Goal: Participate in discussion: Engage in conversation with other users on a specific topic

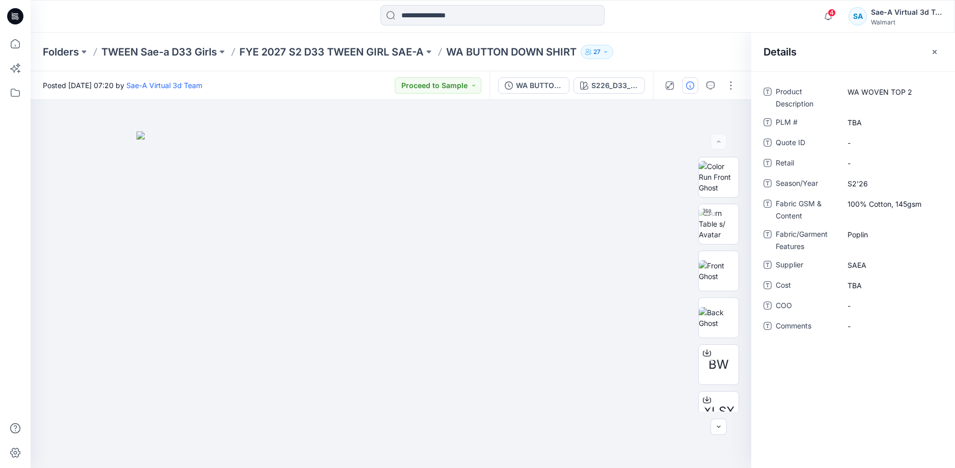
click at [10, 14] on icon at bounding box center [15, 16] width 16 height 16
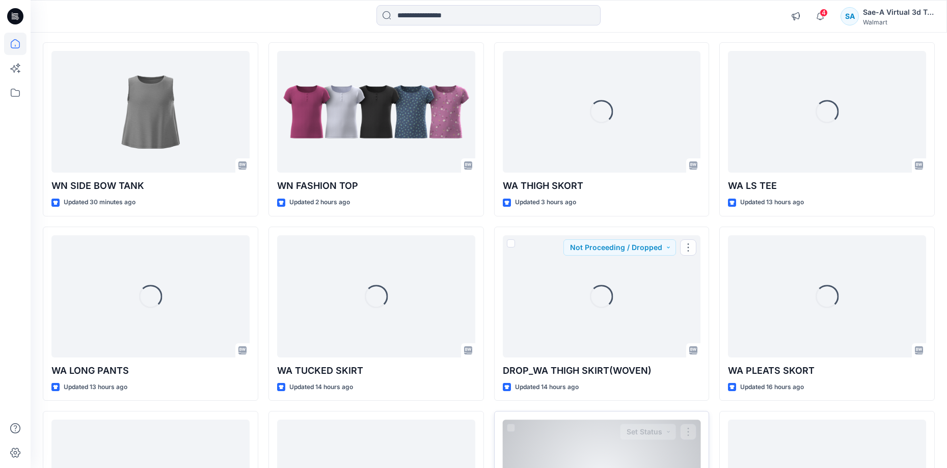
scroll to position [102, 0]
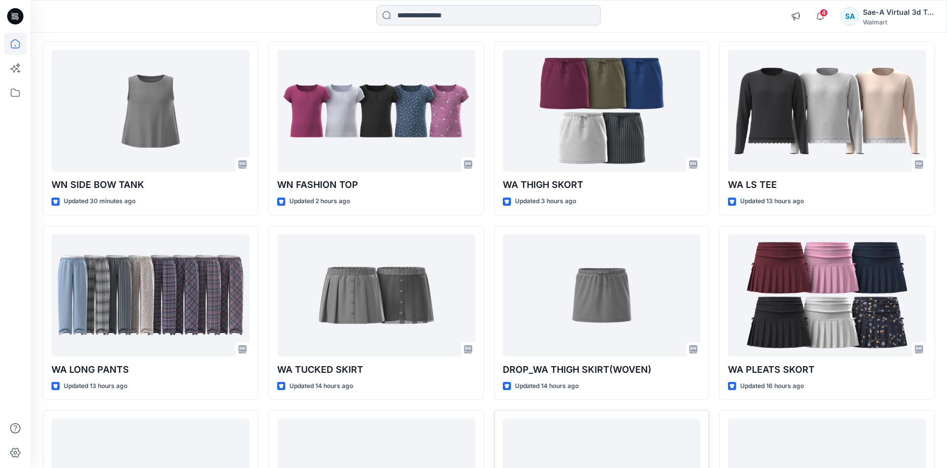
click at [429, 14] on input at bounding box center [488, 15] width 224 height 20
paste input "**********"
type input "**********"
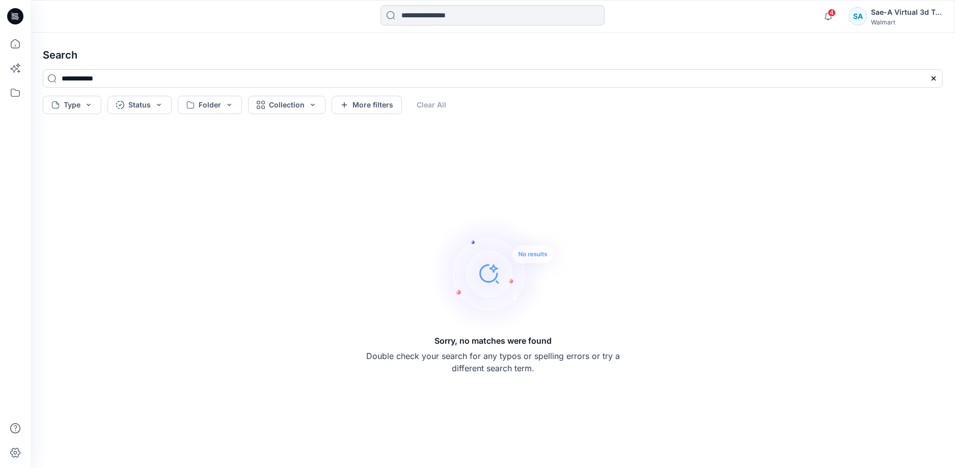
click at [438, 16] on input at bounding box center [492, 15] width 224 height 20
click at [412, 15] on input "**********" at bounding box center [492, 15] width 224 height 20
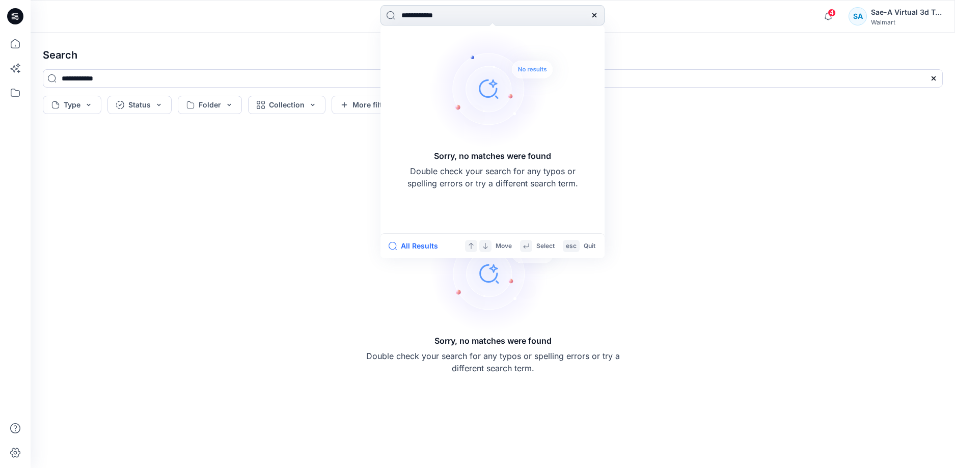
drag, startPoint x: 419, startPoint y: 15, endPoint x: 400, endPoint y: 15, distance: 18.3
click at [400, 15] on input "**********" at bounding box center [492, 15] width 224 height 20
drag, startPoint x: 426, startPoint y: 14, endPoint x: 386, endPoint y: 17, distance: 40.3
click at [386, 17] on input "**********" at bounding box center [492, 15] width 224 height 20
type input "******"
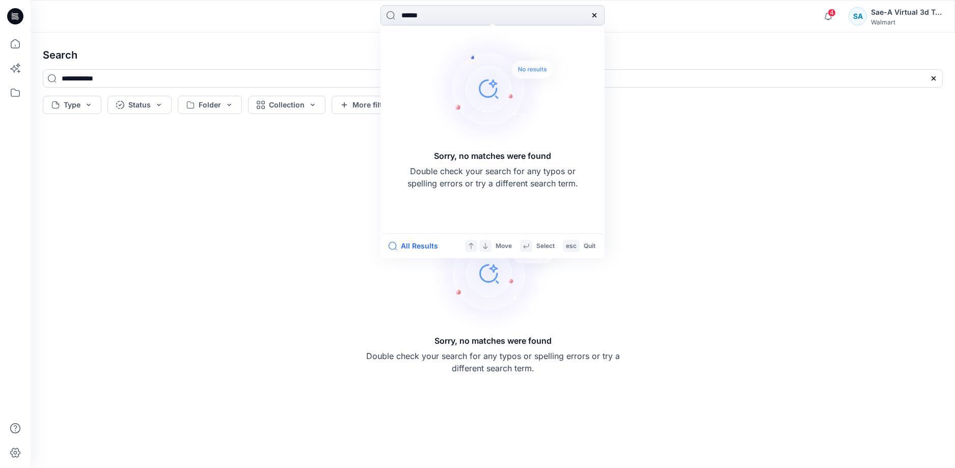
type input "******"
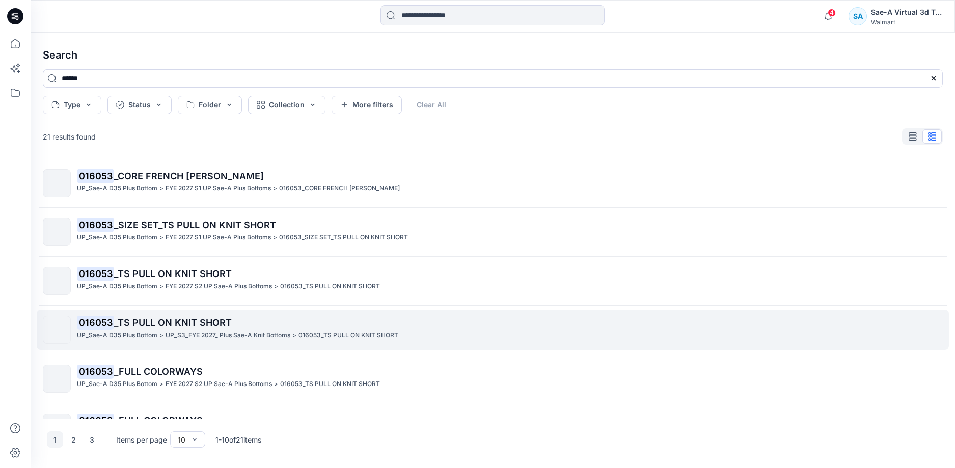
click at [226, 321] on span "_TS PULL ON KNIT SHORT" at bounding box center [173, 322] width 118 height 11
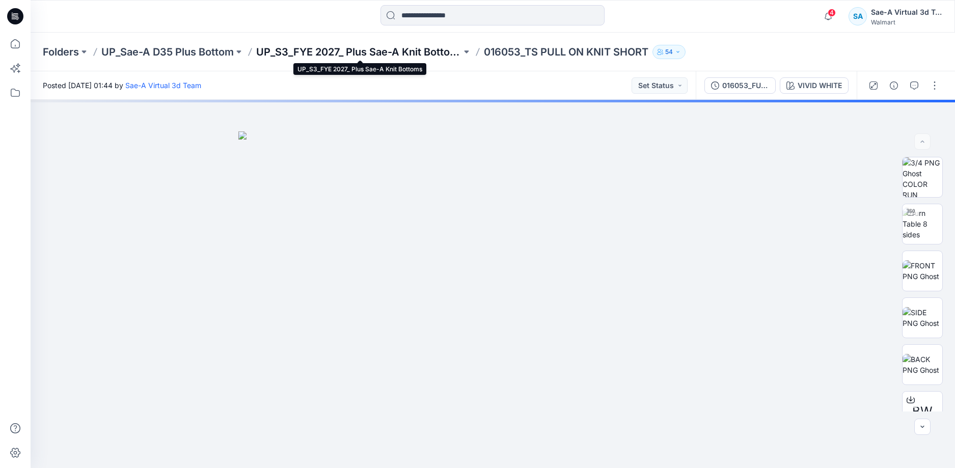
click at [429, 52] on p "UP_S3_FYE 2027_ Plus Sae-A Knit Bottoms" at bounding box center [358, 52] width 205 height 14
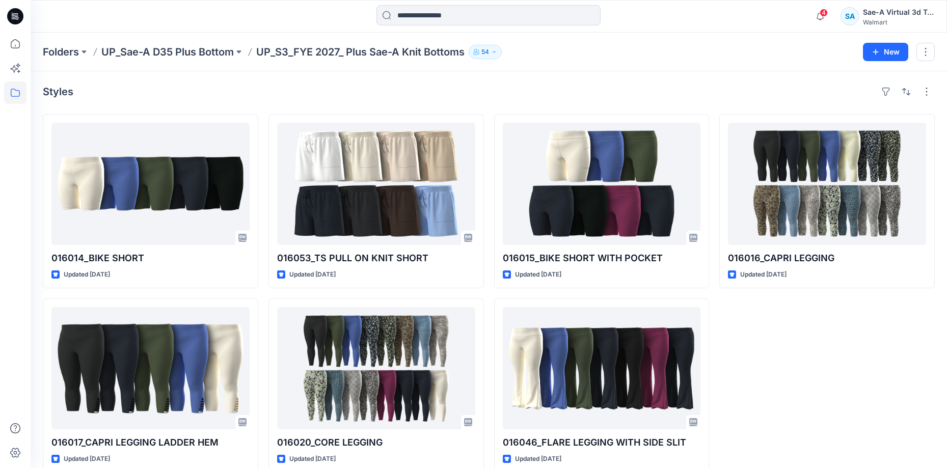
click at [811, 377] on div "016016_CAPRI LEGGING Updated [DATE]" at bounding box center [826, 293] width 215 height 359
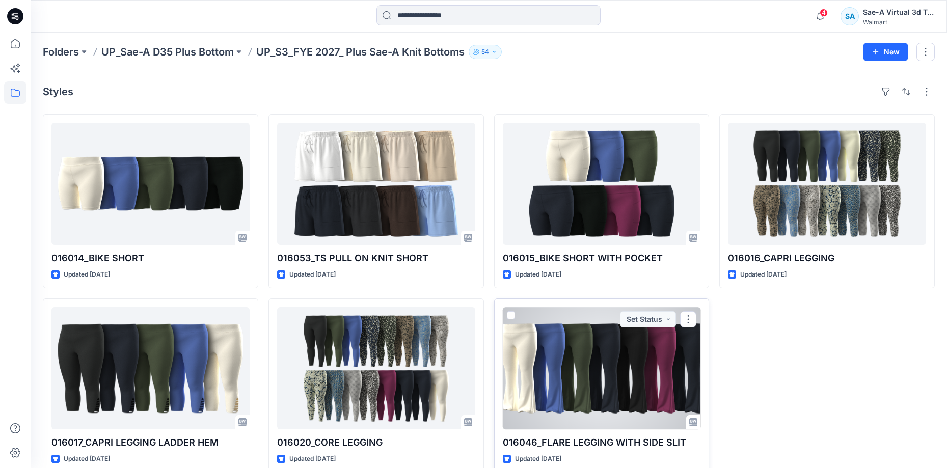
click at [616, 370] on div at bounding box center [602, 368] width 198 height 122
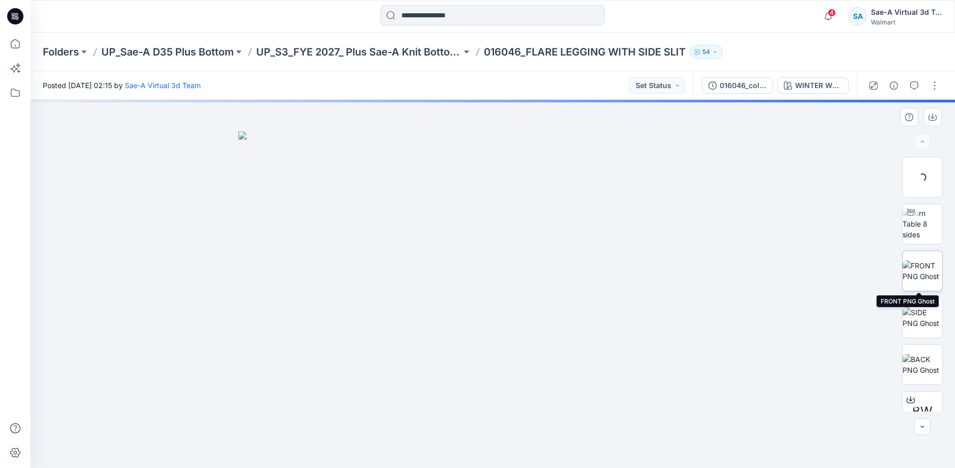
click at [921, 270] on img at bounding box center [922, 270] width 40 height 21
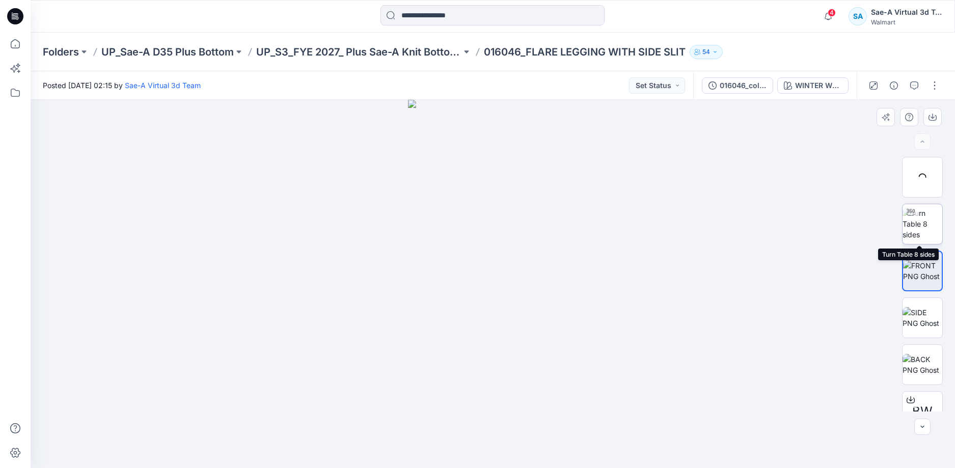
click at [924, 229] on img at bounding box center [922, 224] width 40 height 32
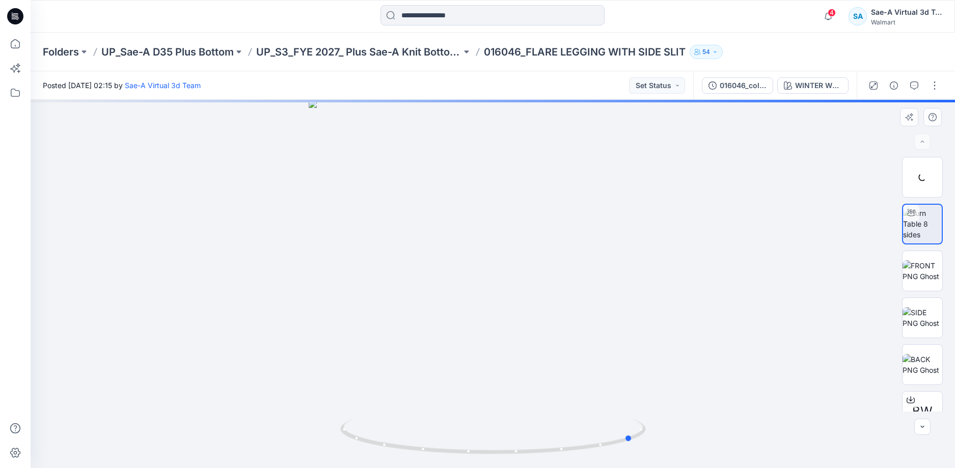
drag, startPoint x: 568, startPoint y: 454, endPoint x: 683, endPoint y: 435, distance: 116.6
click at [683, 435] on div at bounding box center [493, 284] width 924 height 368
drag, startPoint x: 590, startPoint y: 445, endPoint x: 634, endPoint y: 440, distance: 45.1
click at [634, 440] on icon at bounding box center [494, 438] width 308 height 38
drag, startPoint x: 597, startPoint y: 454, endPoint x: 836, endPoint y: 401, distance: 244.7
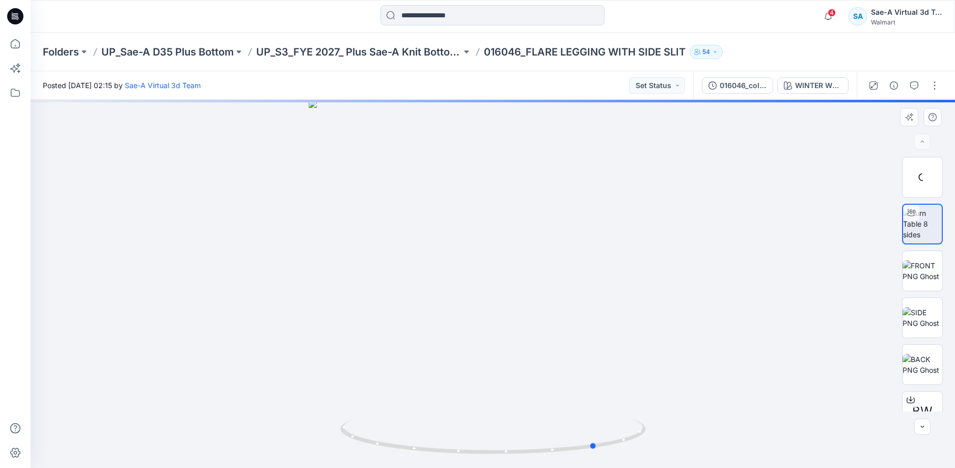
click at [836, 401] on div at bounding box center [493, 284] width 924 height 368
click at [447, 57] on p "UP_S3_FYE 2027_ Plus Sae-A Knit Bottoms" at bounding box center [358, 52] width 205 height 14
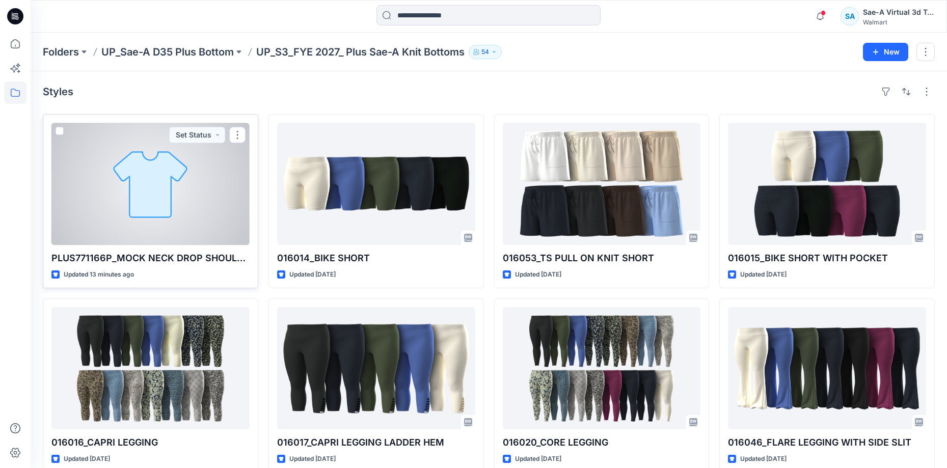
click at [154, 217] on div at bounding box center [150, 184] width 198 height 122
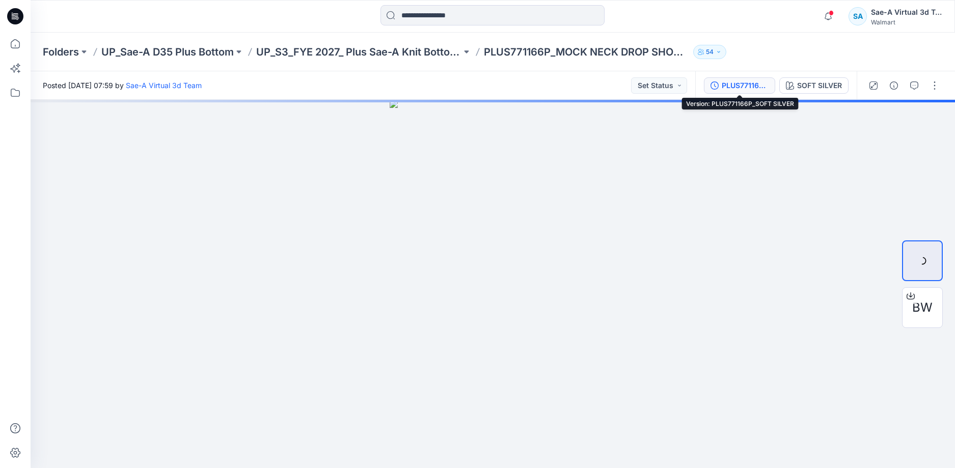
click at [738, 84] on div "PLUS771166P_SOFT SILVER" at bounding box center [745, 85] width 47 height 11
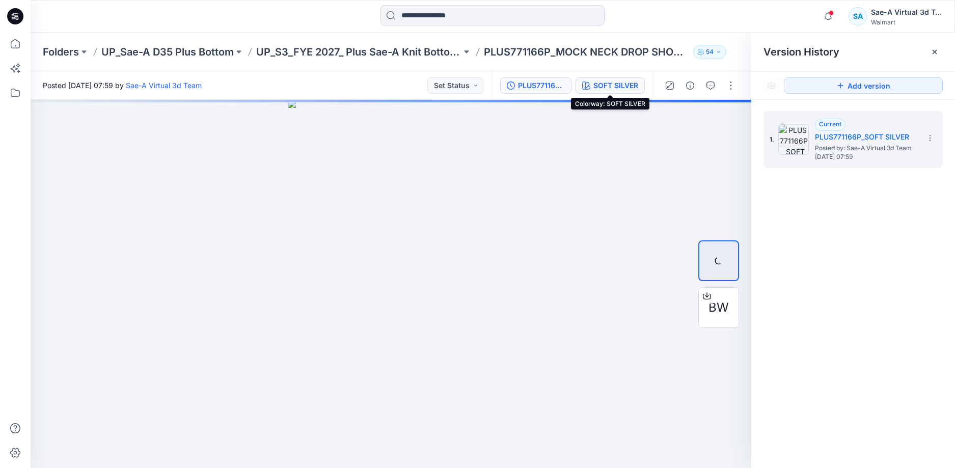
drag, startPoint x: 618, startPoint y: 85, endPoint x: 638, endPoint y: 87, distance: 20.0
click at [619, 84] on div "SOFT SILVER" at bounding box center [615, 85] width 45 height 11
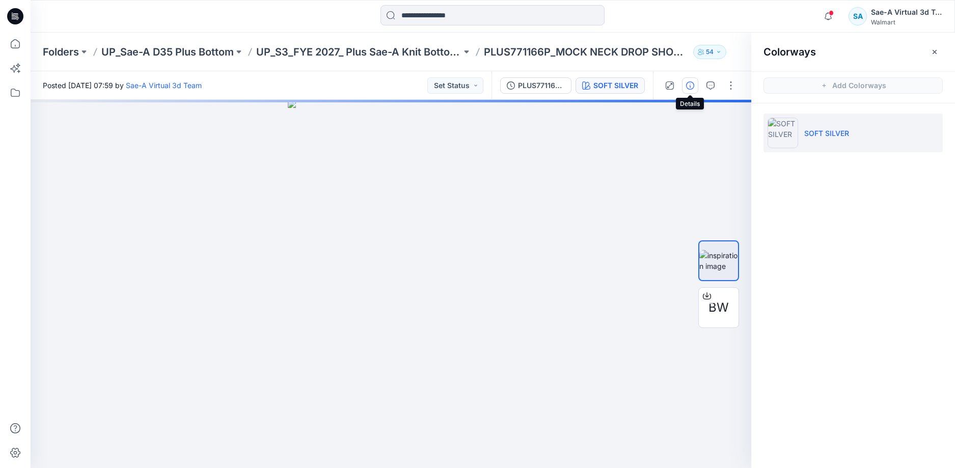
click at [687, 84] on icon "button" at bounding box center [690, 85] width 8 height 8
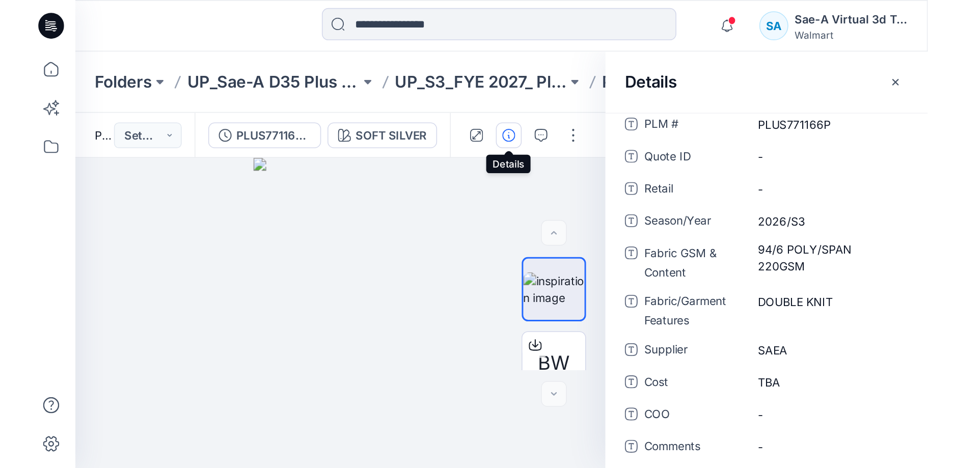
scroll to position [51, 0]
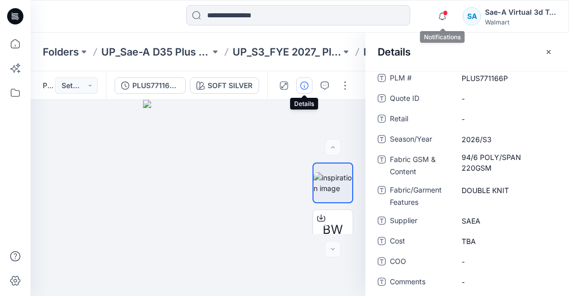
click at [442, 15] on icon "button" at bounding box center [442, 16] width 19 height 20
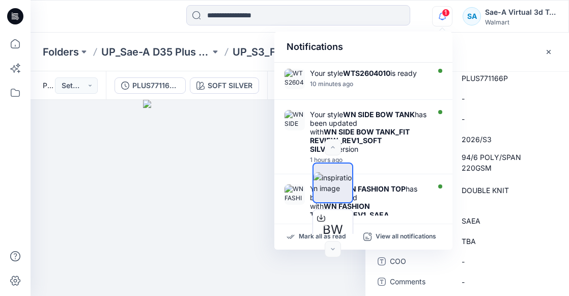
click at [445, 15] on span "1" at bounding box center [446, 13] width 8 height 8
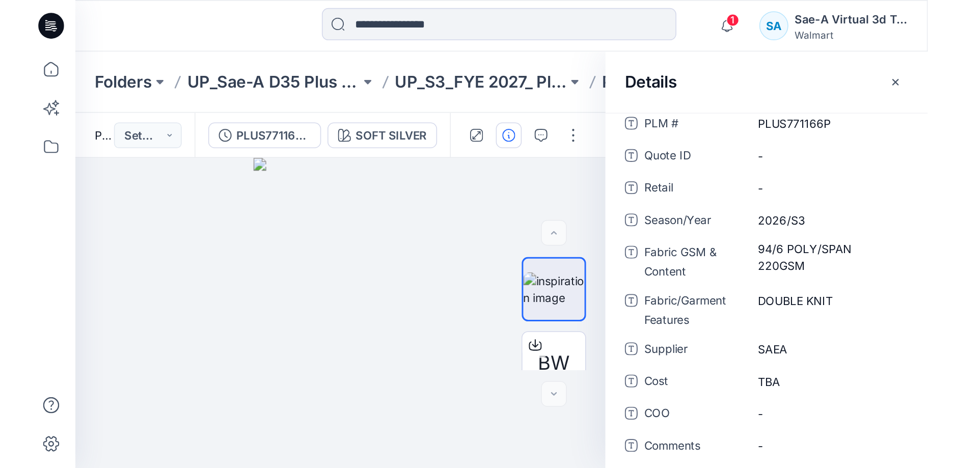
scroll to position [0, 0]
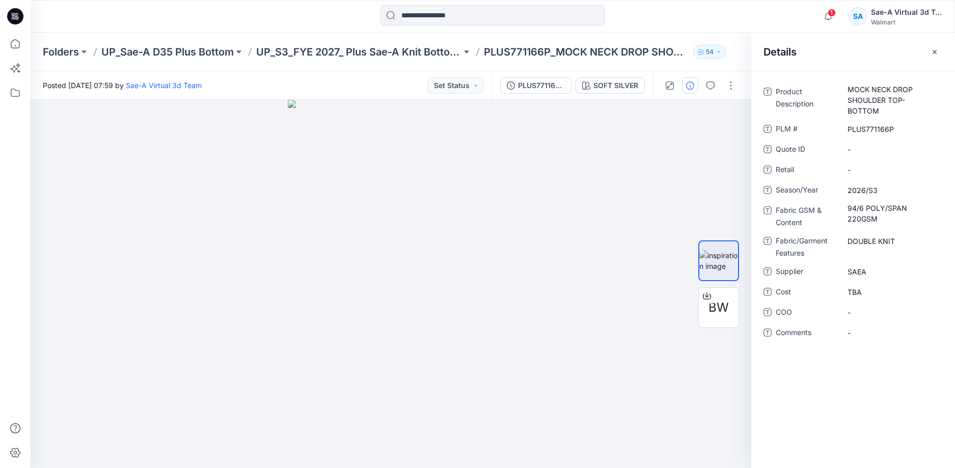
click at [833, 13] on span "1" at bounding box center [831, 13] width 8 height 8
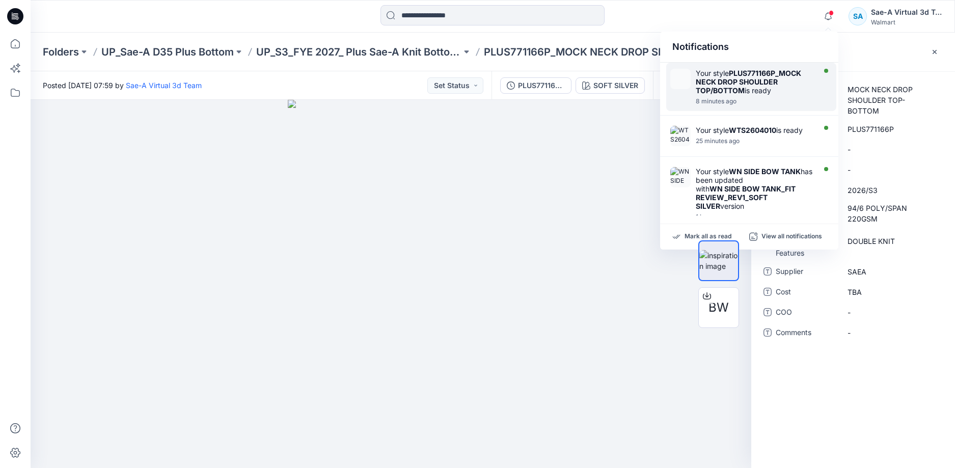
click at [766, 96] on div at bounding box center [754, 96] width 117 height 2
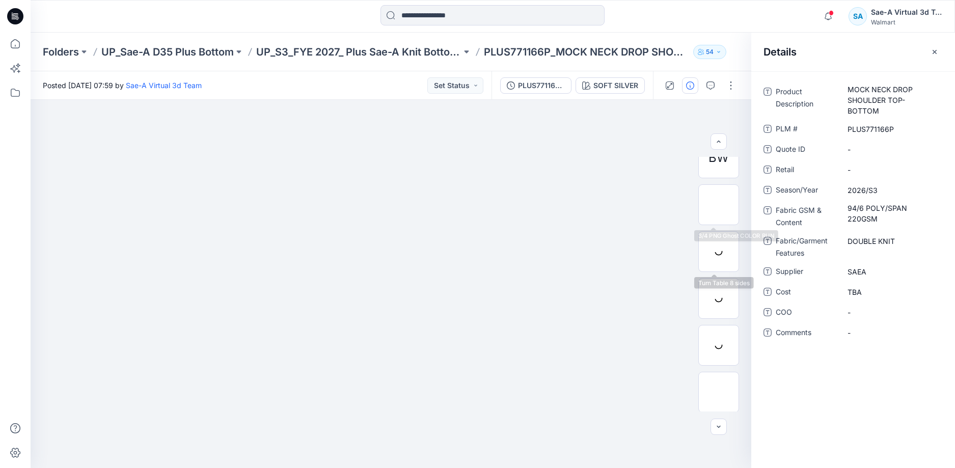
scroll to position [67, 0]
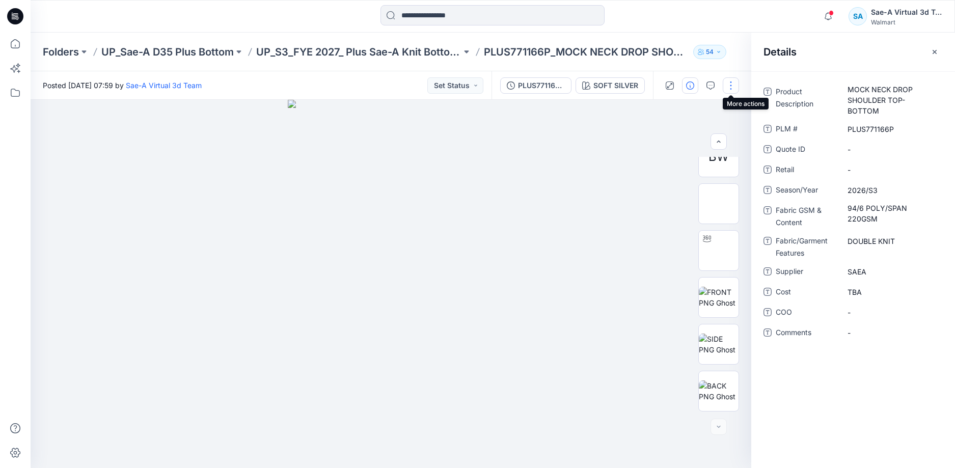
click at [732, 86] on button "button" at bounding box center [731, 85] width 16 height 16
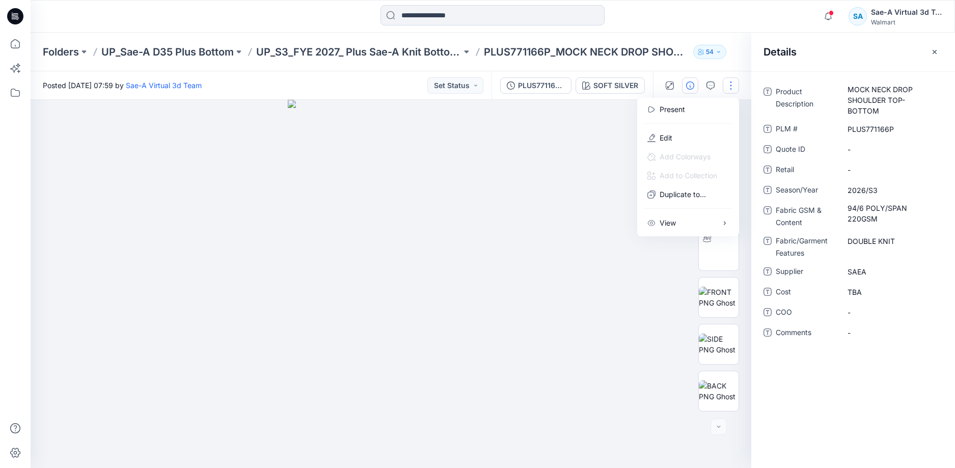
click at [585, 194] on div at bounding box center [391, 284] width 721 height 368
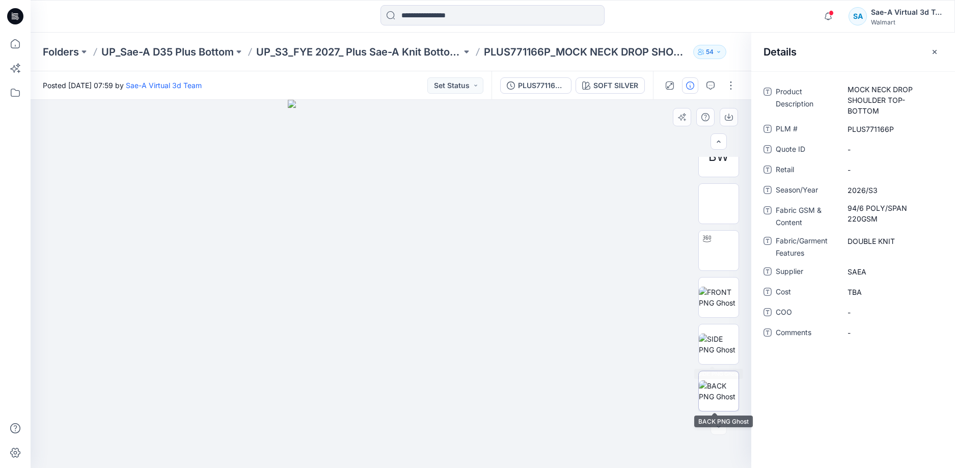
drag, startPoint x: 717, startPoint y: 398, endPoint x: 723, endPoint y: 385, distance: 13.4
click at [718, 398] on img at bounding box center [719, 390] width 40 height 21
click at [715, 334] on img at bounding box center [719, 344] width 40 height 21
click at [728, 292] on img at bounding box center [719, 297] width 40 height 21
click at [719, 251] on img at bounding box center [719, 251] width 0 height 0
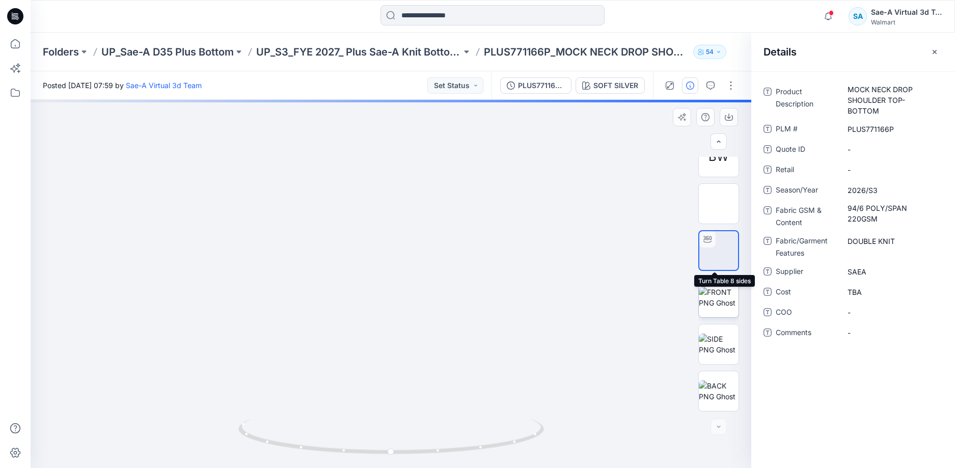
click at [715, 277] on div at bounding box center [718, 297] width 41 height 41
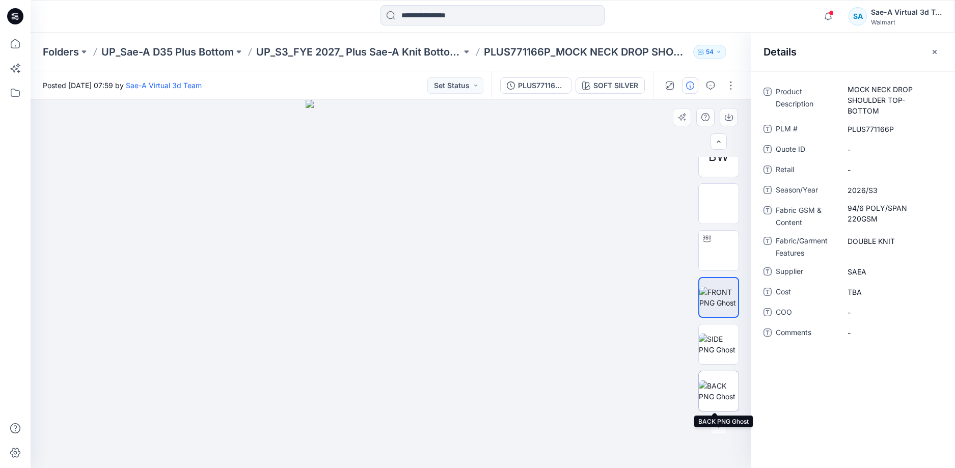
click at [719, 389] on img at bounding box center [719, 390] width 40 height 21
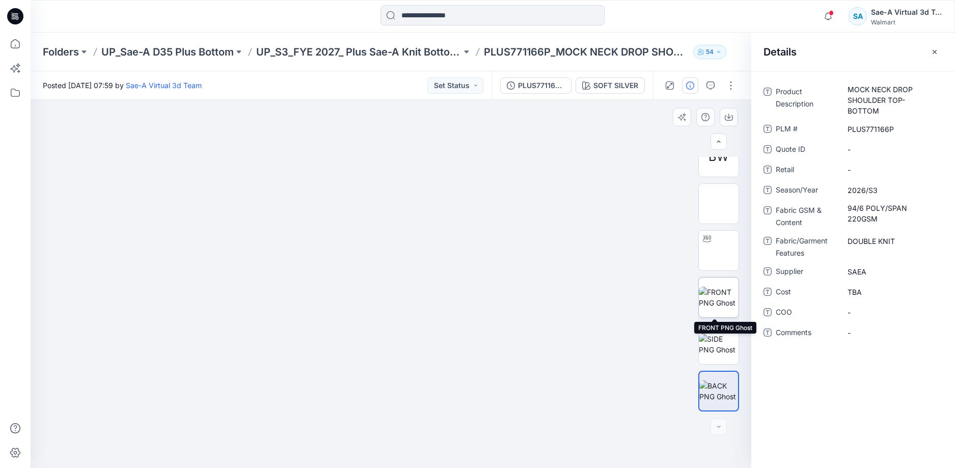
click at [717, 290] on img at bounding box center [719, 297] width 40 height 21
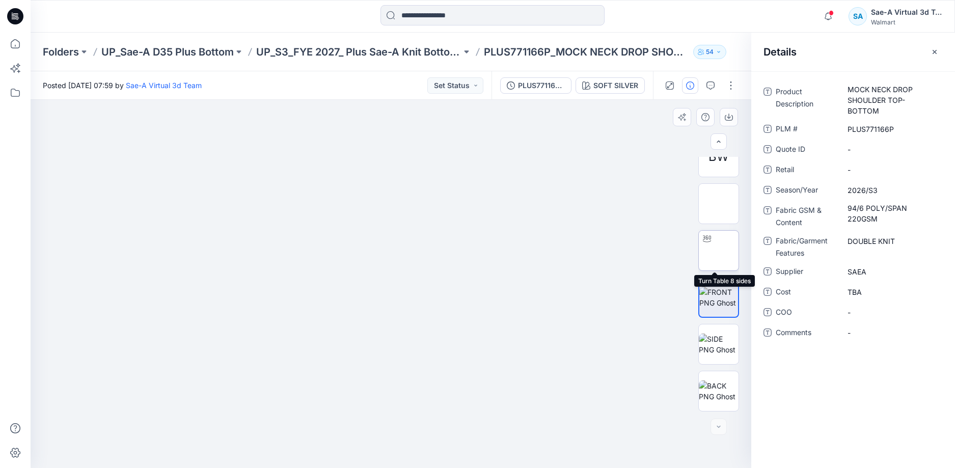
click at [719, 251] on img at bounding box center [719, 251] width 0 height 0
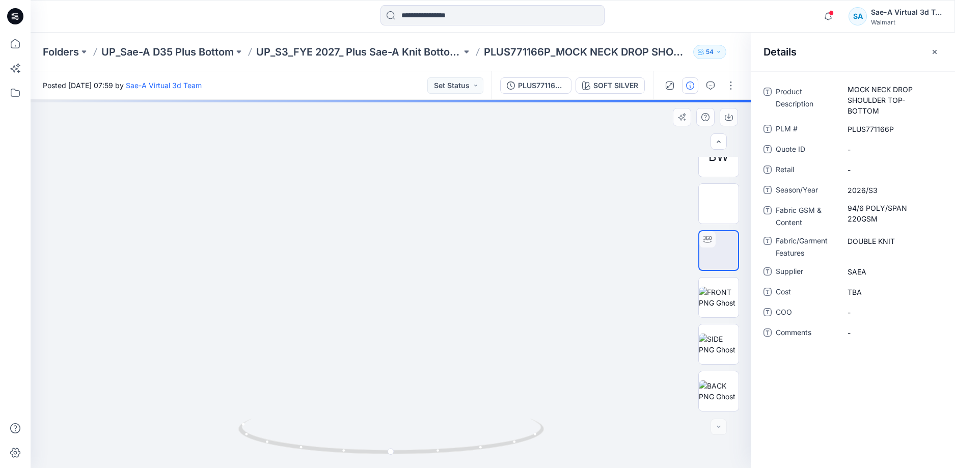
drag, startPoint x: 515, startPoint y: 293, endPoint x: 518, endPoint y: 284, distance: 10.1
drag, startPoint x: 525, startPoint y: 183, endPoint x: 528, endPoint y: 201, distance: 18.6
drag, startPoint x: 534, startPoint y: 430, endPoint x: 457, endPoint y: 440, distance: 77.6
click at [457, 440] on icon at bounding box center [392, 438] width 308 height 38
drag, startPoint x: 488, startPoint y: 443, endPoint x: 291, endPoint y: 432, distance: 197.3
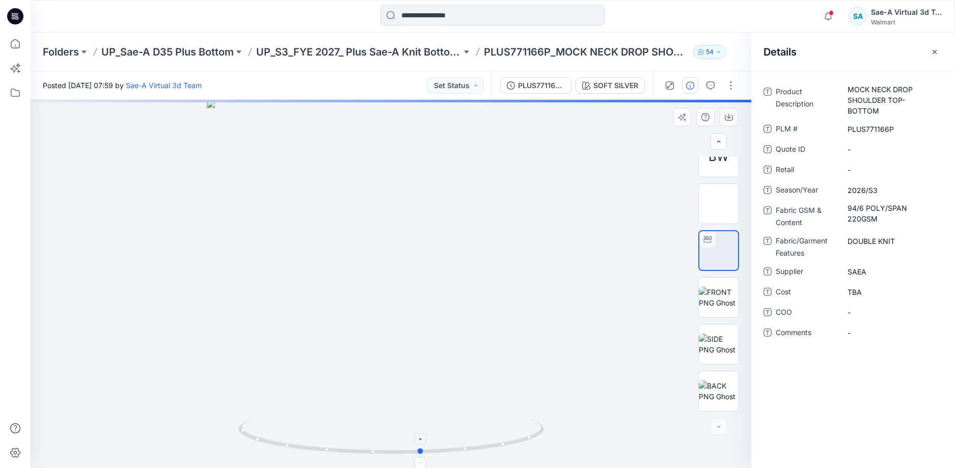
click at [291, 432] on icon at bounding box center [392, 438] width 308 height 38
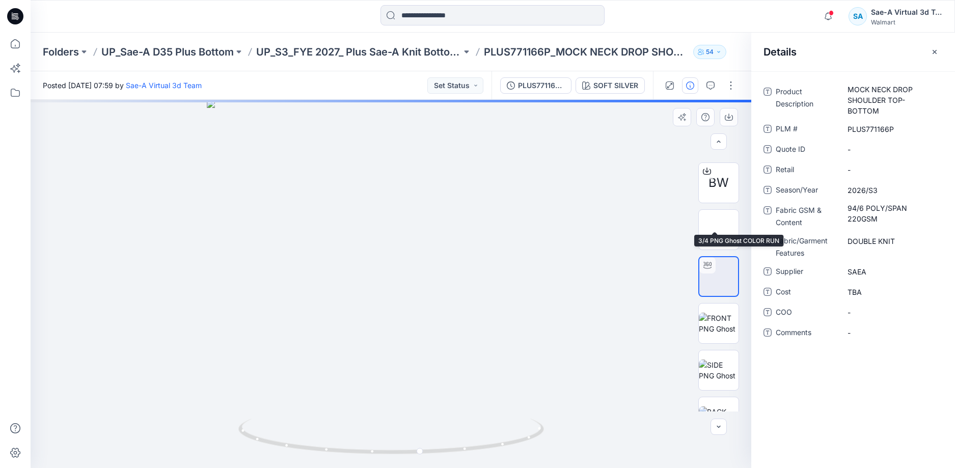
scroll to position [0, 0]
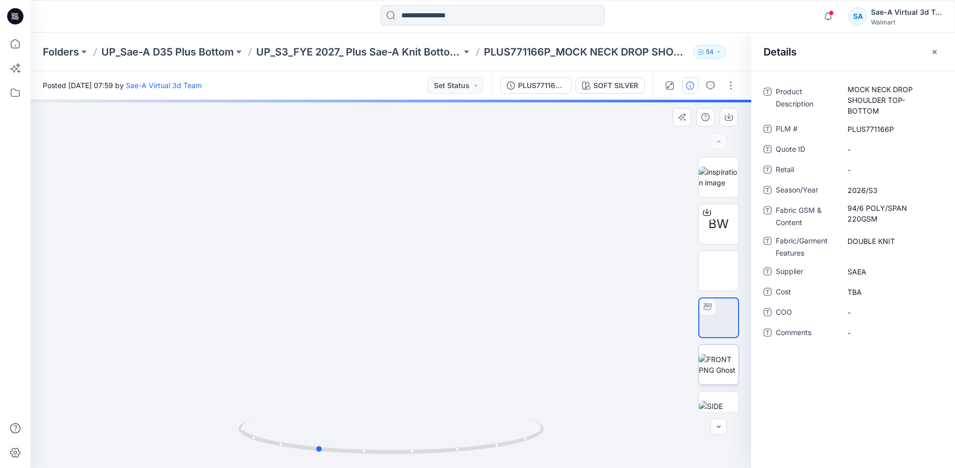
drag, startPoint x: 490, startPoint y: 413, endPoint x: 731, endPoint y: 381, distance: 243.1
click at [727, 391] on div "BW SOFT SILVER Loading... Material Properties Loading..." at bounding box center [391, 284] width 721 height 368
click at [735, 87] on button "button" at bounding box center [731, 85] width 16 height 16
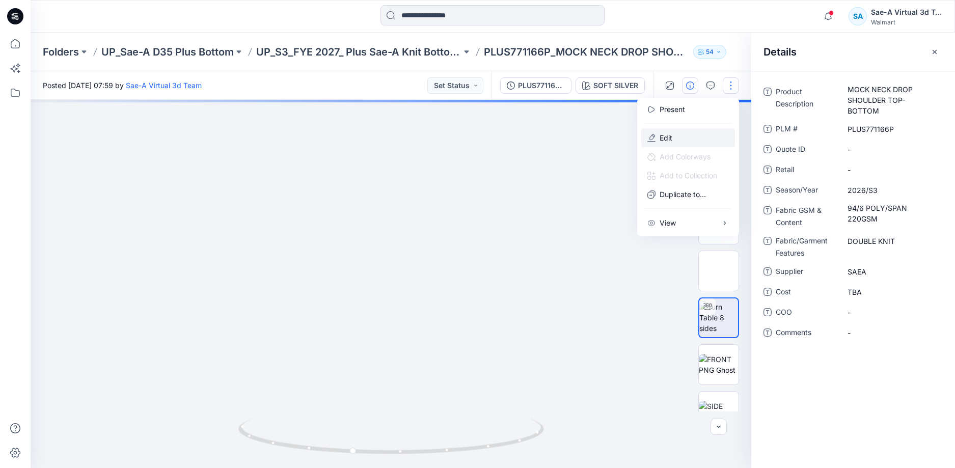
click at [681, 140] on button "Edit" at bounding box center [688, 137] width 94 height 19
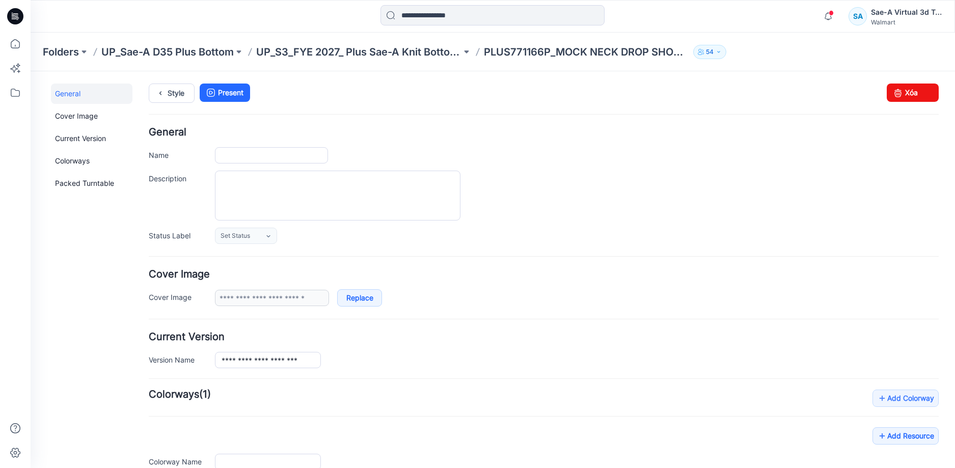
type input "**********"
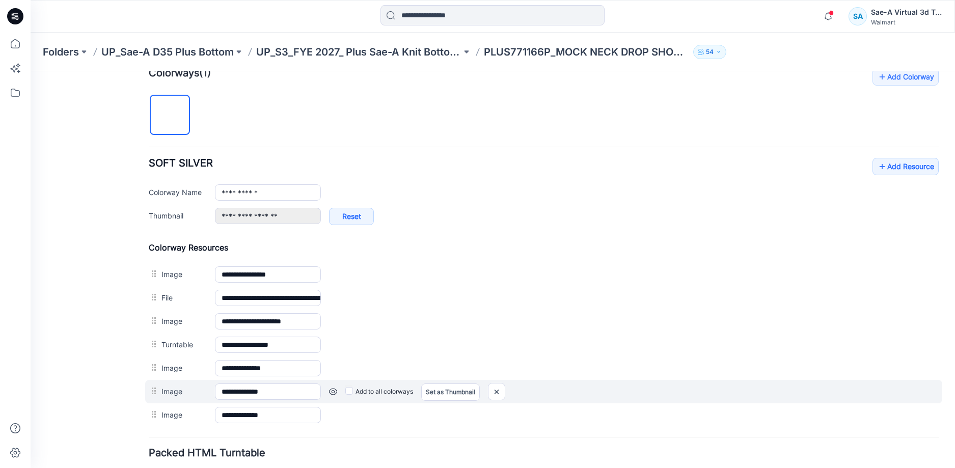
scroll to position [397, 0]
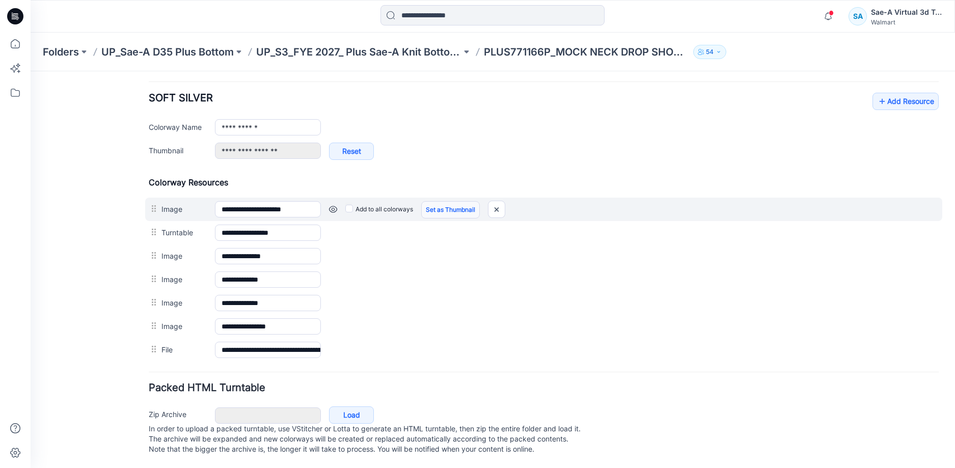
click at [449, 201] on link "Set as Thumbnail" at bounding box center [450, 209] width 59 height 17
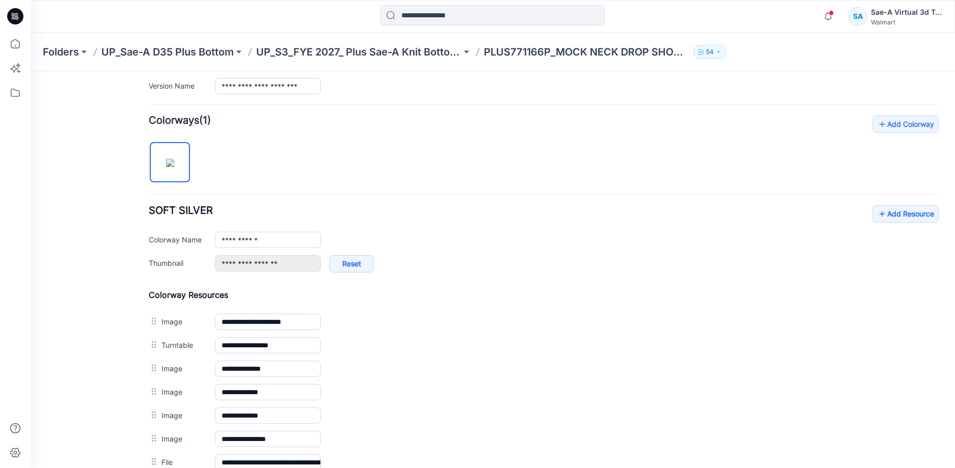
type input "**********"
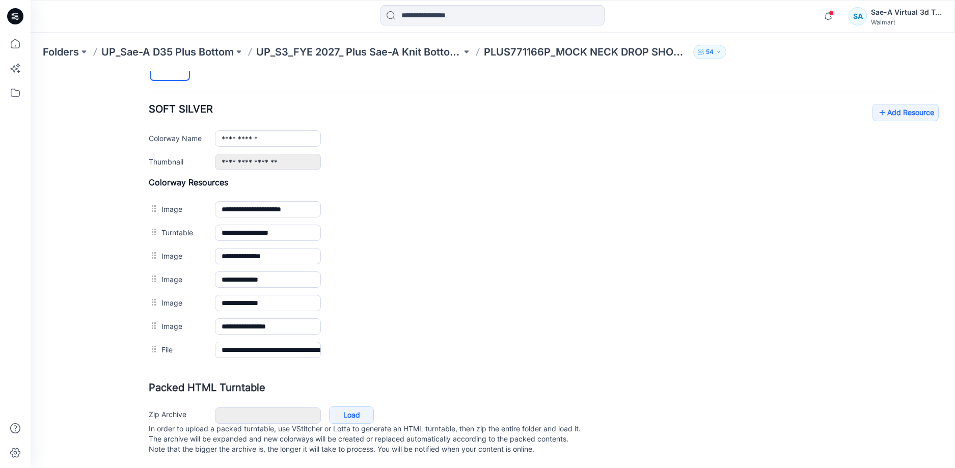
scroll to position [0, 0]
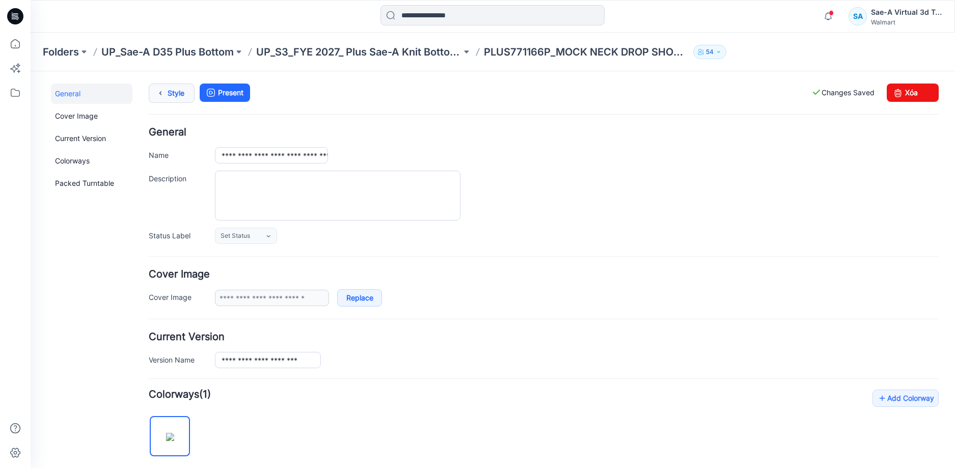
click at [181, 95] on link "Style" at bounding box center [172, 93] width 46 height 19
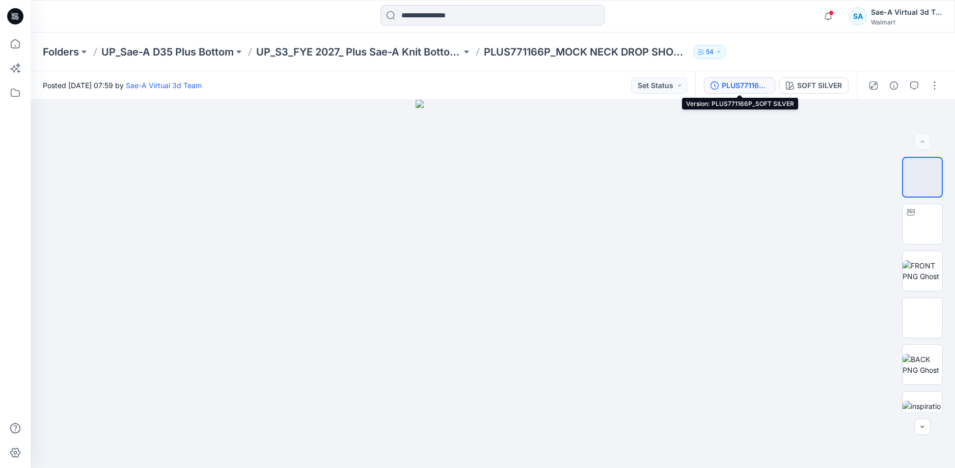
click at [745, 88] on div "PLUS771166P_SOFT SILVER" at bounding box center [745, 85] width 47 height 11
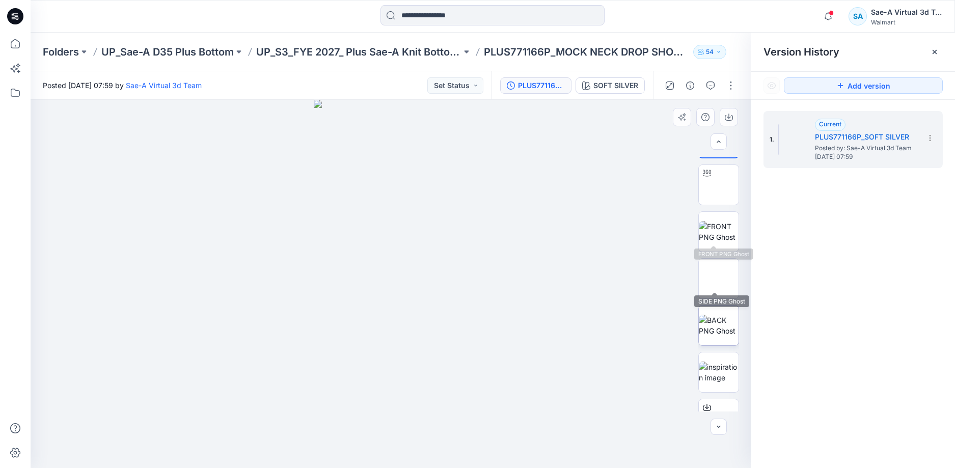
scroll to position [67, 0]
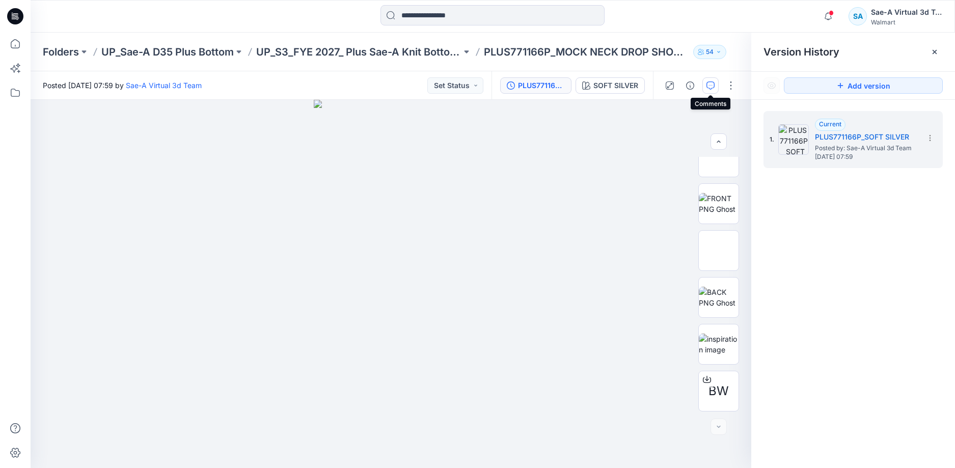
click at [708, 82] on icon "button" at bounding box center [710, 85] width 8 height 8
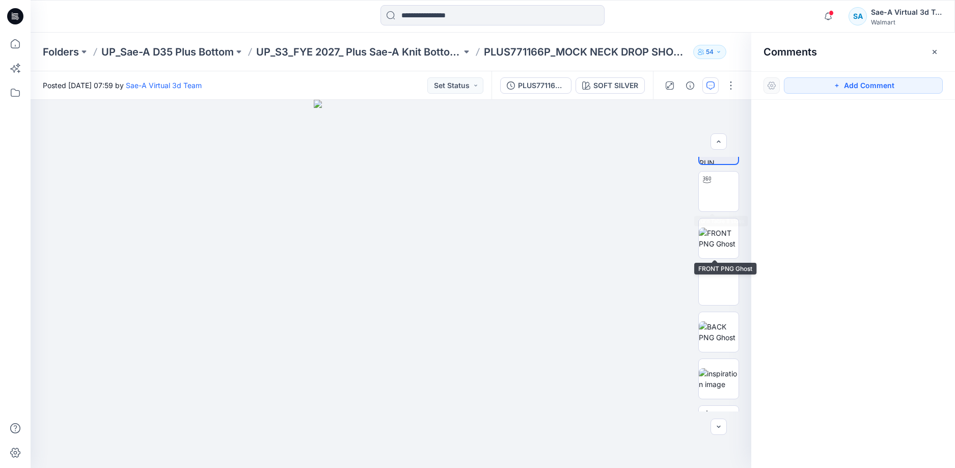
scroll to position [0, 0]
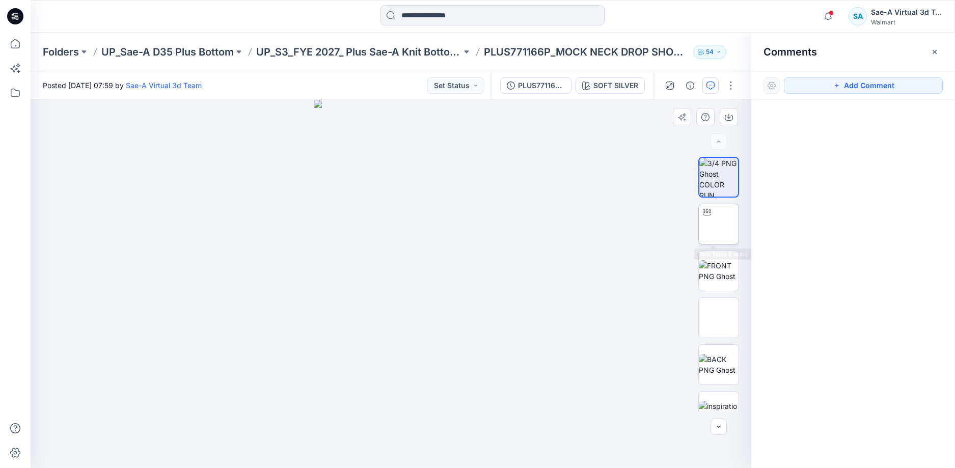
click at [719, 224] on img at bounding box center [719, 224] width 0 height 0
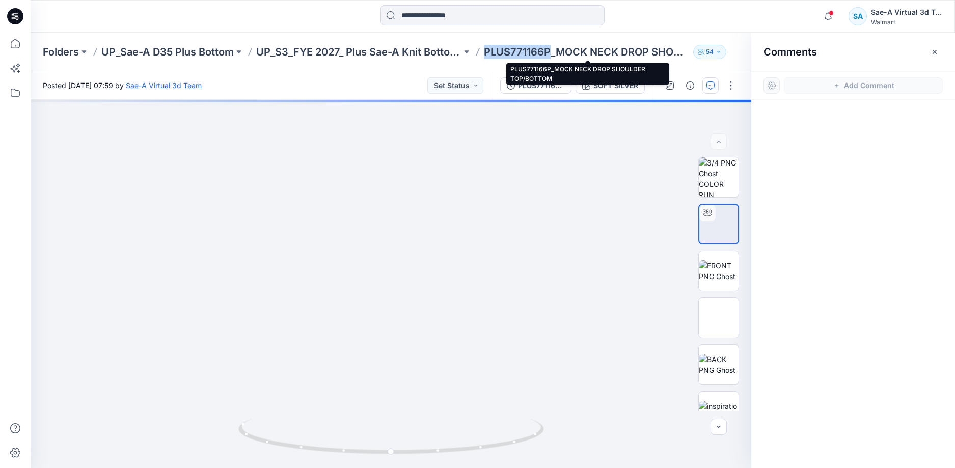
drag, startPoint x: 549, startPoint y: 53, endPoint x: 486, endPoint y: 50, distance: 63.7
click at [486, 50] on p "PLUS771166P_MOCK NECK DROP SHOULDER TOP/BOTTOM" at bounding box center [586, 52] width 205 height 14
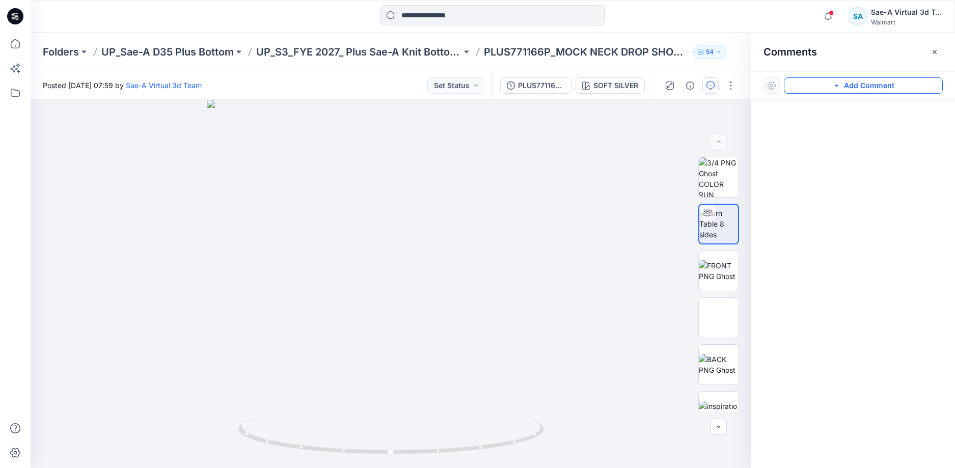
click at [881, 87] on button "Add Comment" at bounding box center [863, 85] width 159 height 16
click at [96, 123] on div "1" at bounding box center [391, 284] width 721 height 368
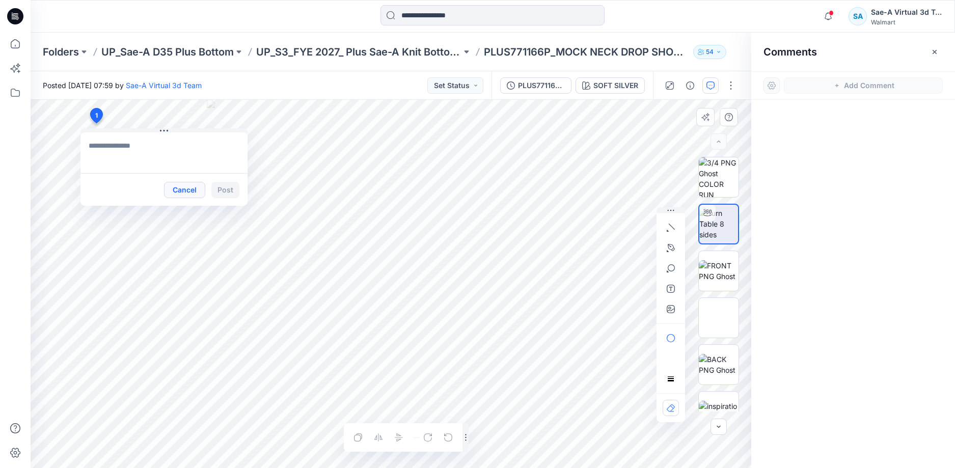
type textarea "**********"
click at [224, 190] on button "Post" at bounding box center [225, 190] width 28 height 16
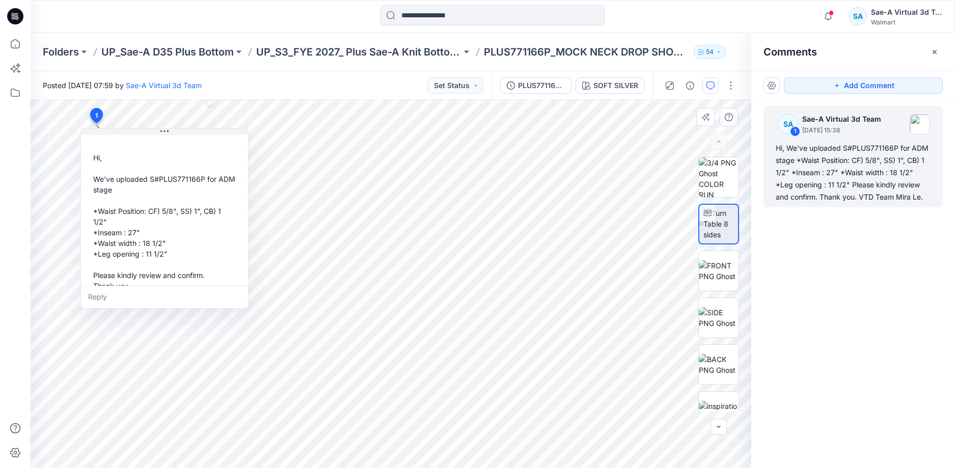
scroll to position [61, 0]
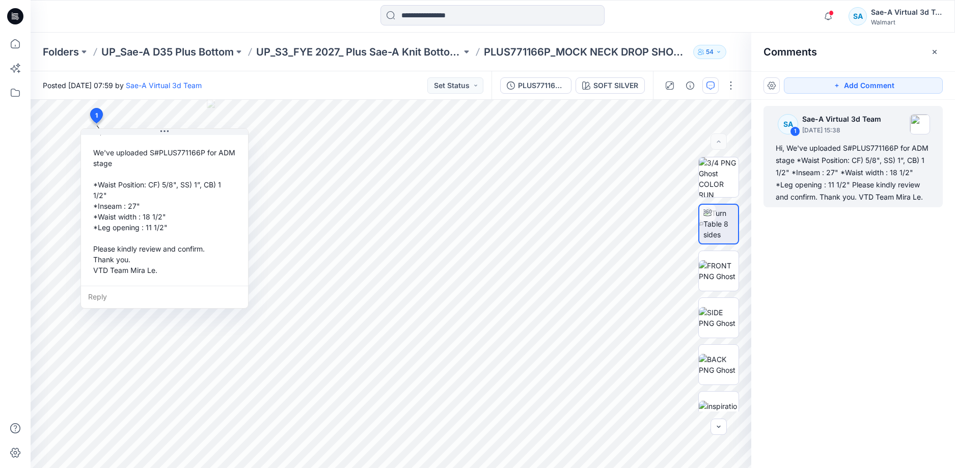
click at [22, 20] on icon at bounding box center [15, 16] width 16 height 16
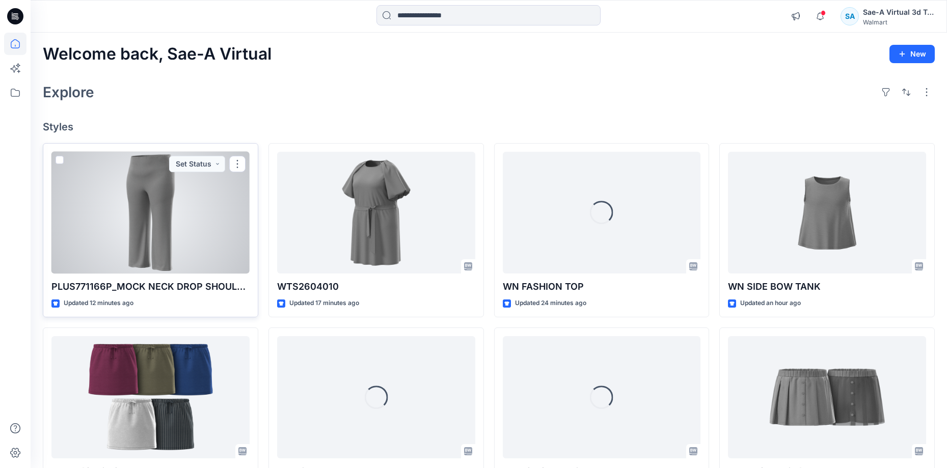
click at [163, 234] on div at bounding box center [150, 213] width 198 height 122
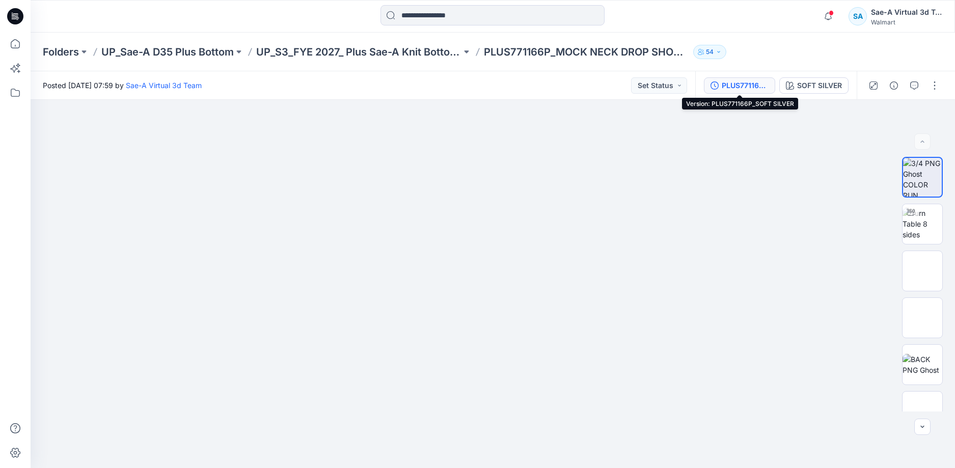
click at [736, 85] on div "PLUS771166P_SOFT SILVER" at bounding box center [745, 85] width 47 height 11
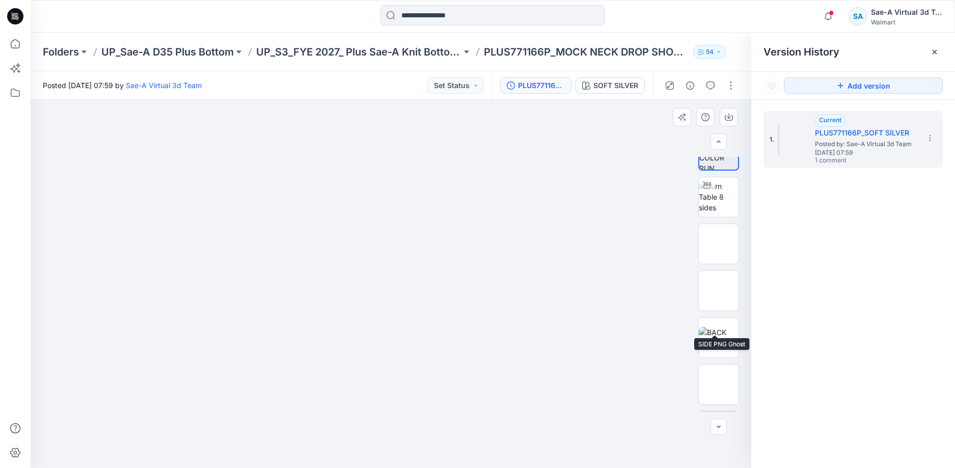
scroll to position [67, 0]
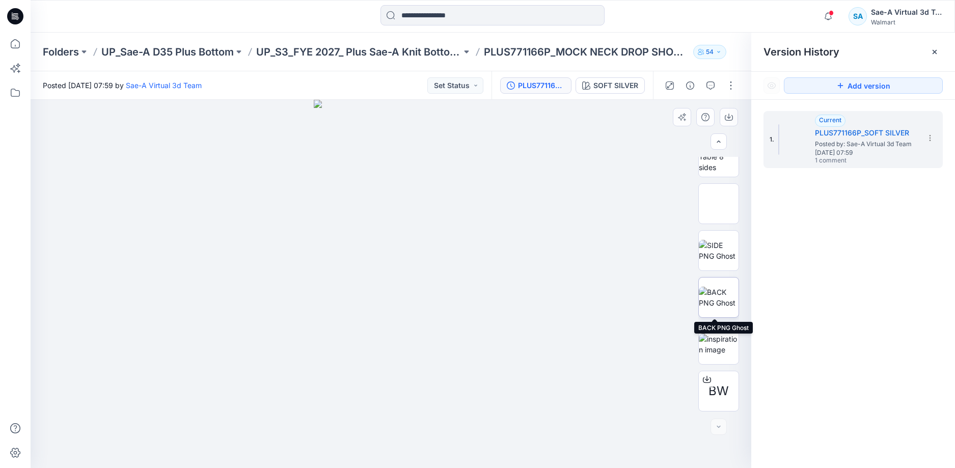
click at [722, 303] on img at bounding box center [719, 297] width 40 height 21
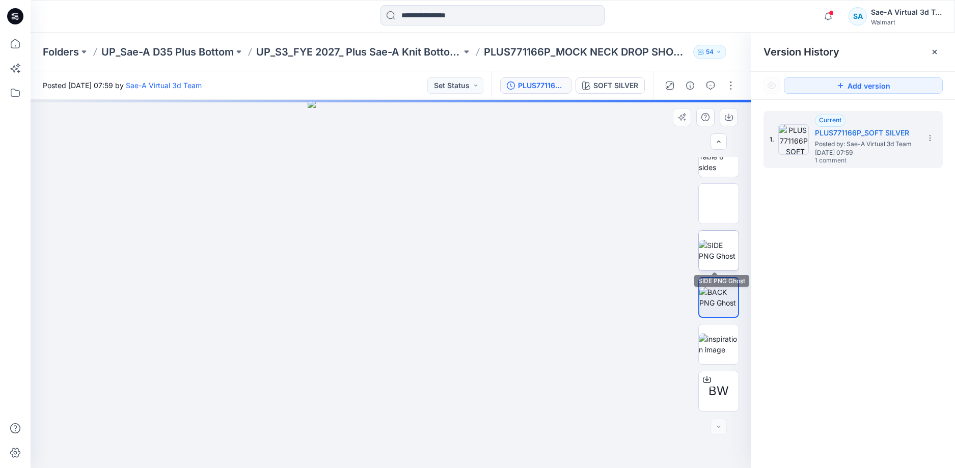
click at [717, 257] on img at bounding box center [719, 250] width 40 height 21
click at [719, 204] on img at bounding box center [719, 204] width 0 height 0
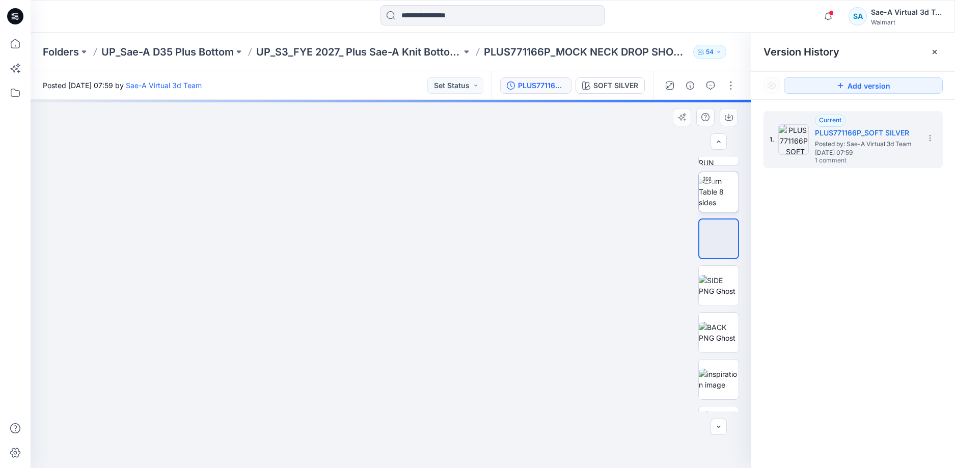
scroll to position [0, 0]
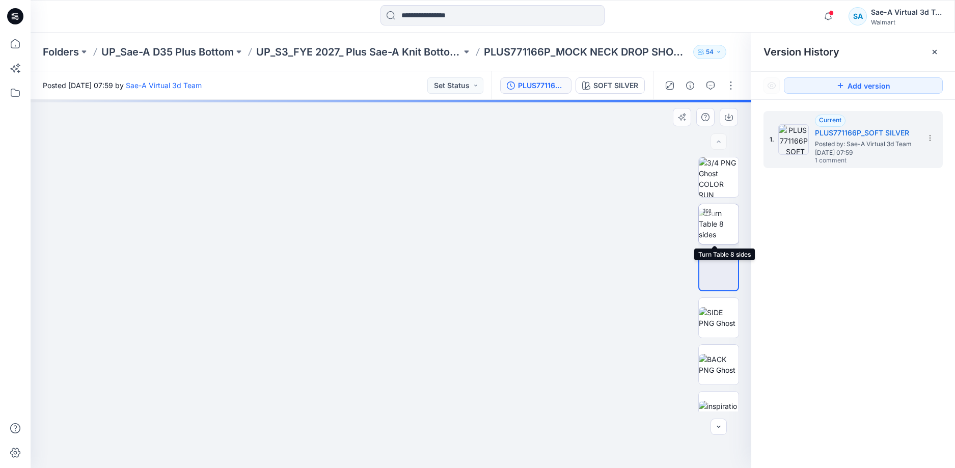
click at [723, 215] on img at bounding box center [719, 224] width 40 height 32
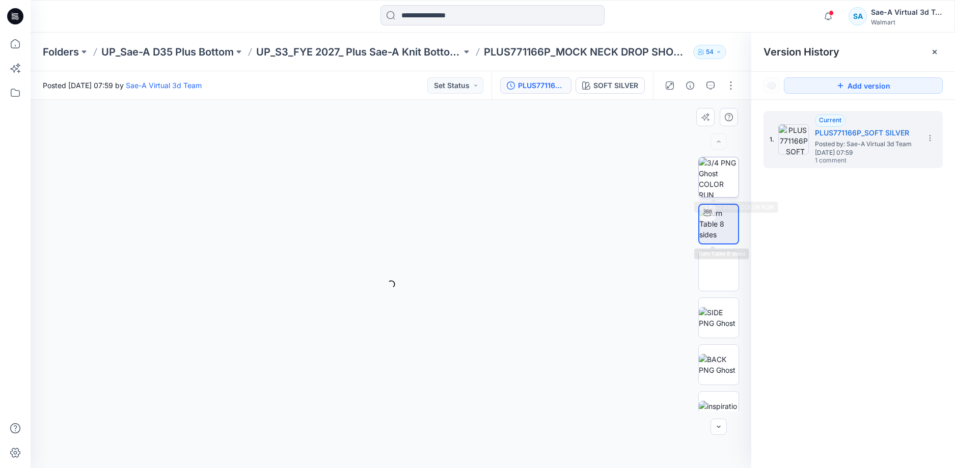
click at [723, 181] on img at bounding box center [719, 177] width 40 height 40
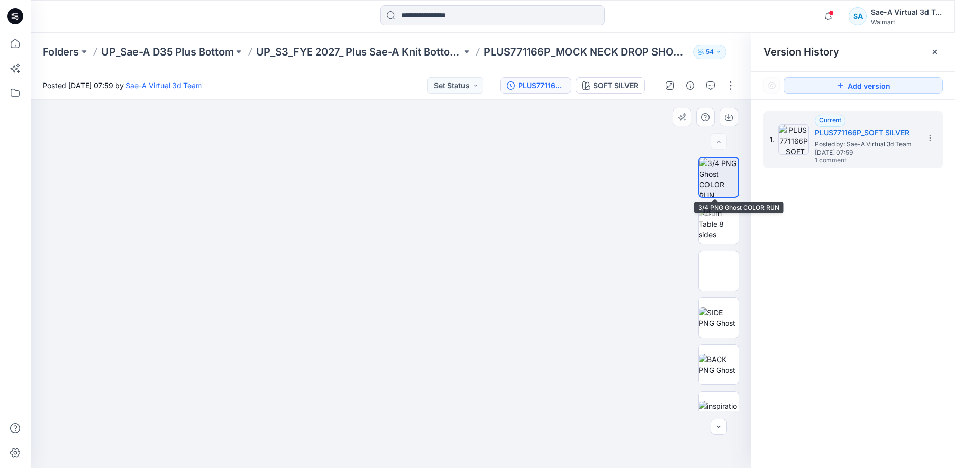
click at [718, 177] on img at bounding box center [718, 177] width 39 height 39
click at [724, 229] on img at bounding box center [719, 224] width 40 height 32
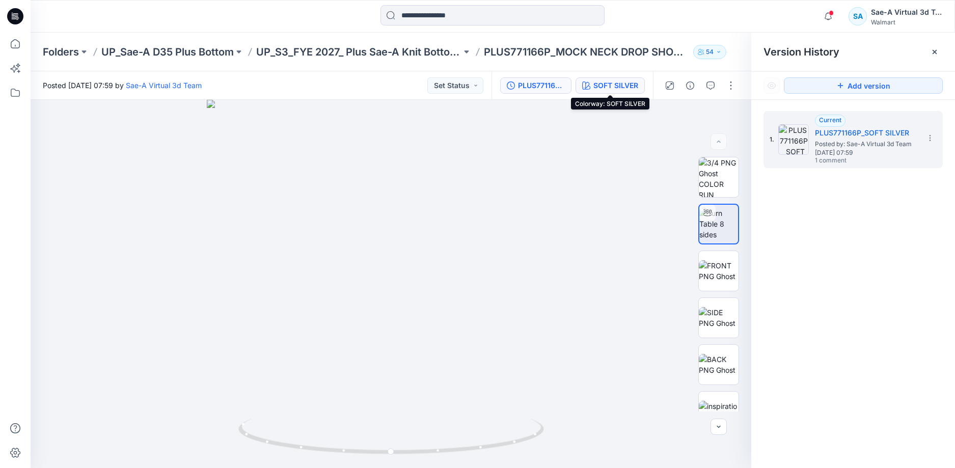
click at [618, 80] on div "SOFT SILVER" at bounding box center [615, 85] width 45 height 11
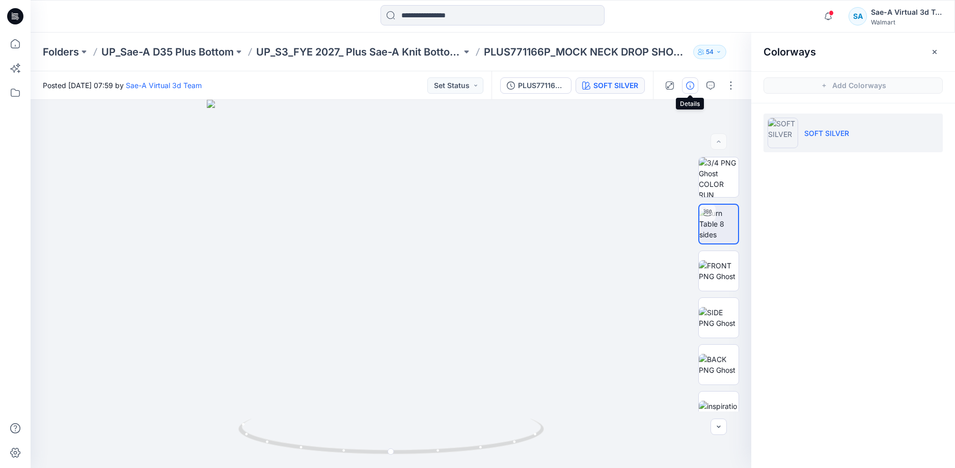
click at [695, 88] on button "button" at bounding box center [690, 85] width 16 height 16
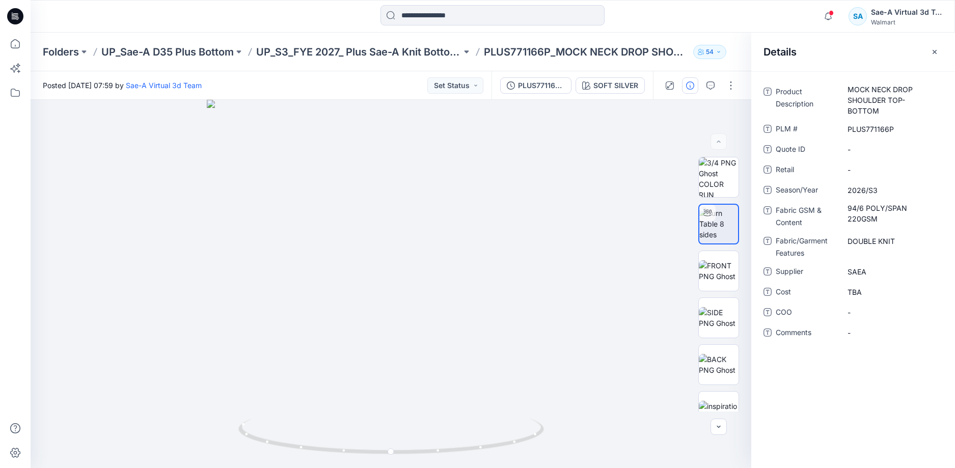
click at [719, 92] on div at bounding box center [700, 85] width 94 height 29
click at [711, 85] on icon "button" at bounding box center [710, 85] width 8 height 8
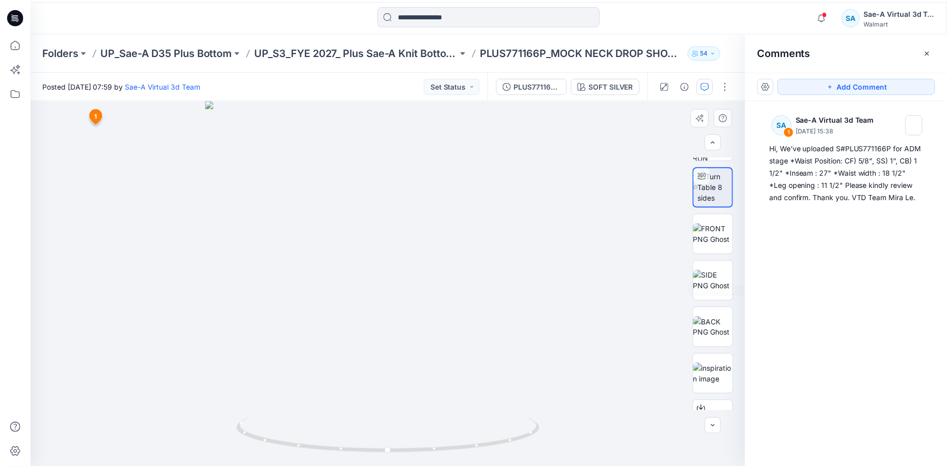
scroll to position [67, 0]
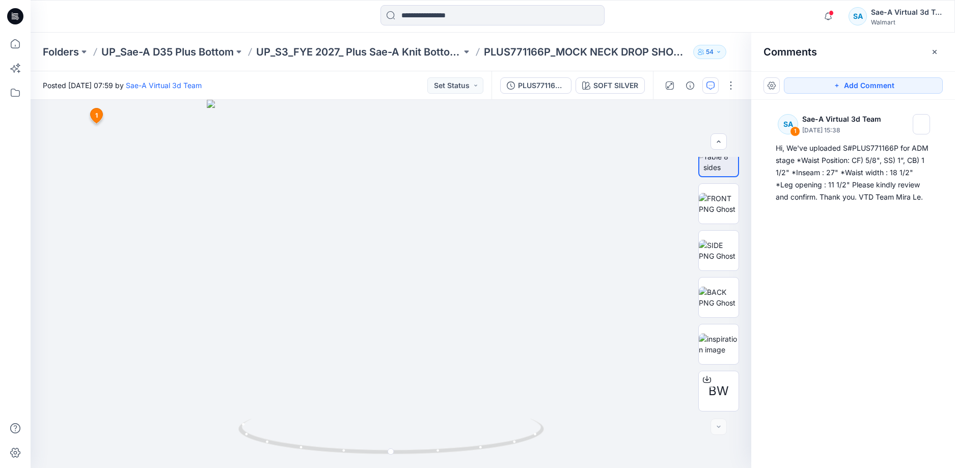
click at [12, 12] on icon at bounding box center [15, 16] width 16 height 16
